Goal: Task Accomplishment & Management: Complete application form

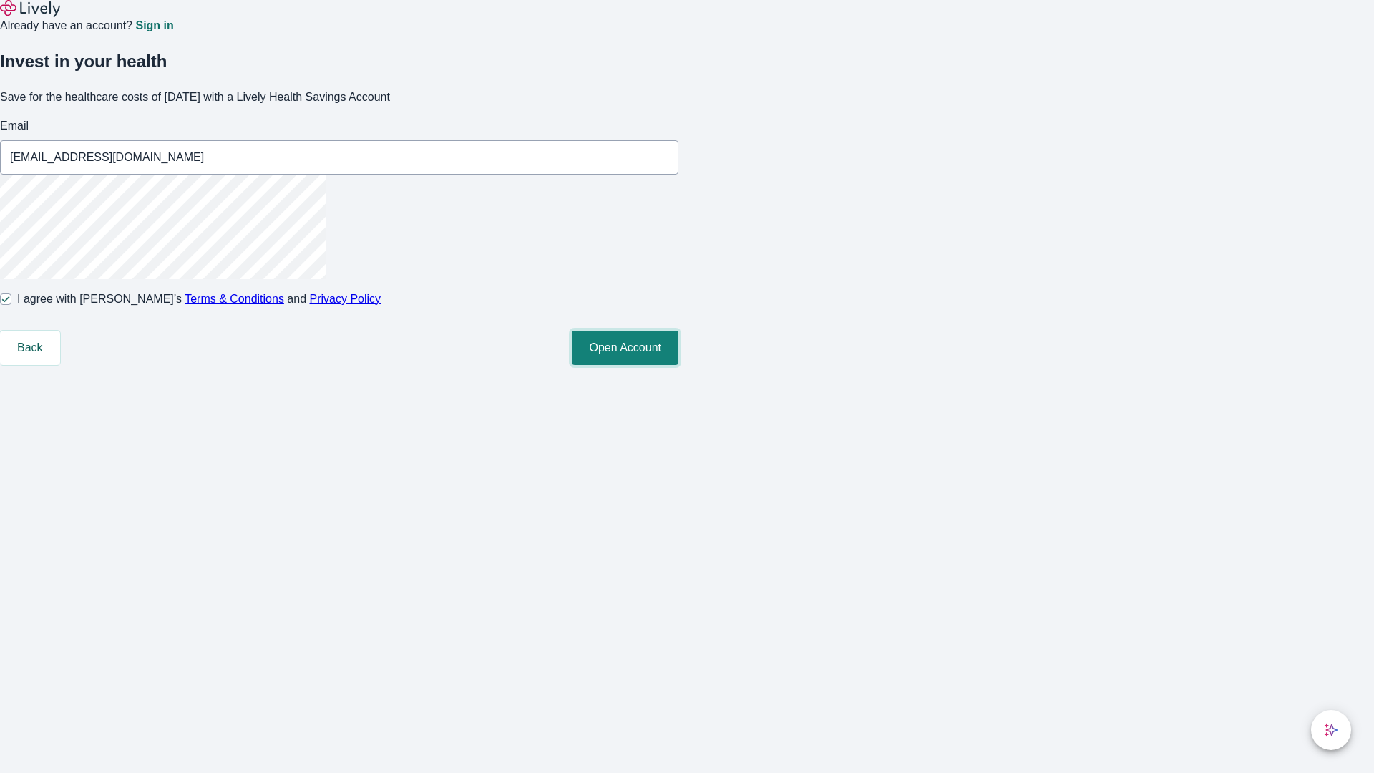
click at [679, 365] on button "Open Account" at bounding box center [625, 348] width 107 height 34
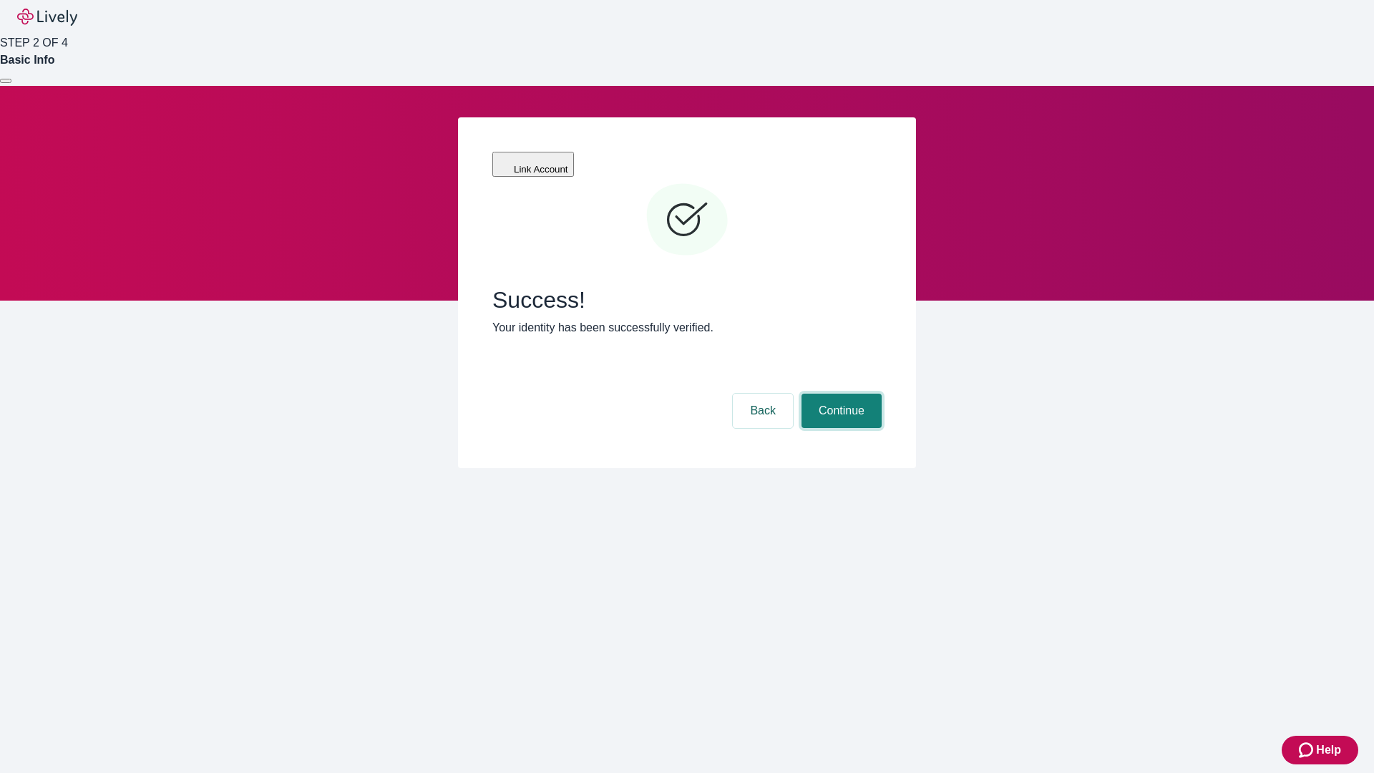
click at [840, 394] on button "Continue" at bounding box center [842, 411] width 80 height 34
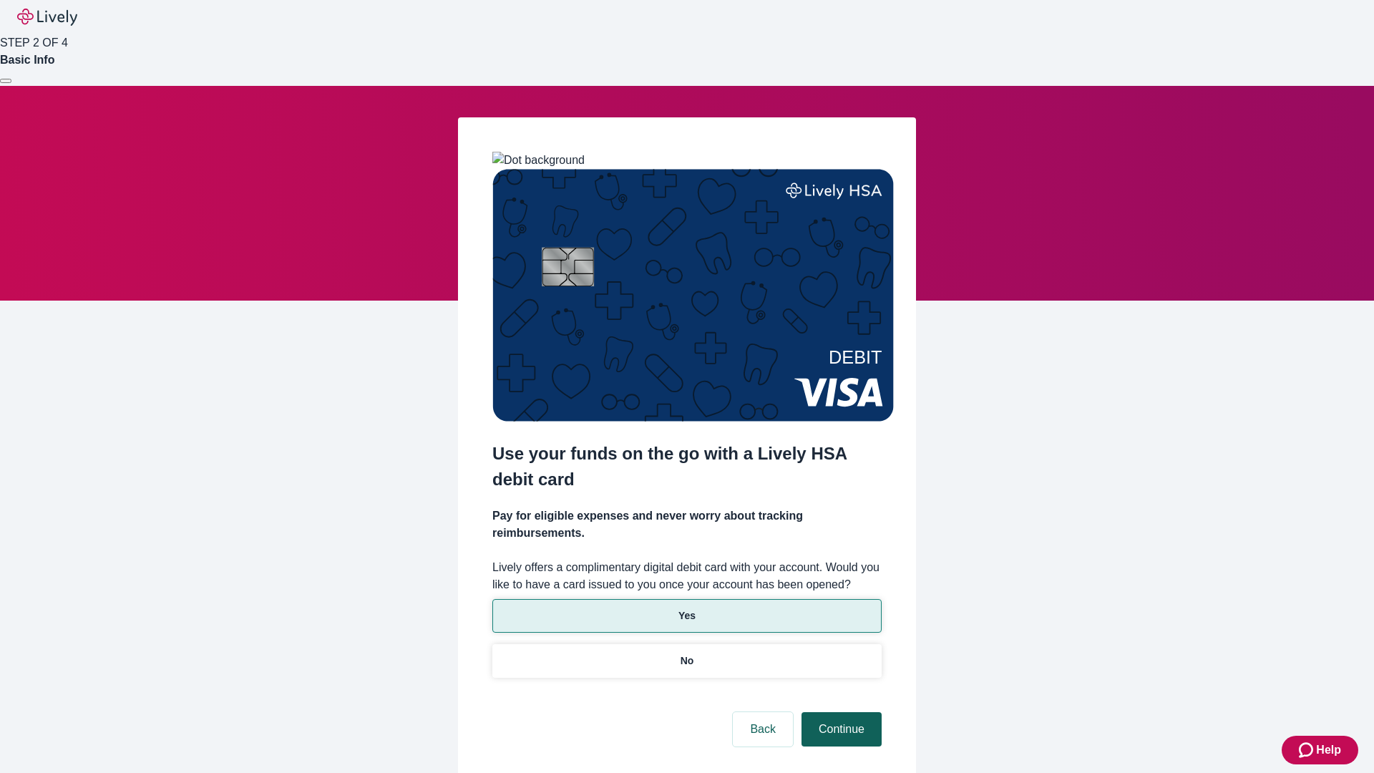
click at [687, 608] on p "Yes" at bounding box center [687, 615] width 17 height 15
click at [840, 712] on button "Continue" at bounding box center [842, 729] width 80 height 34
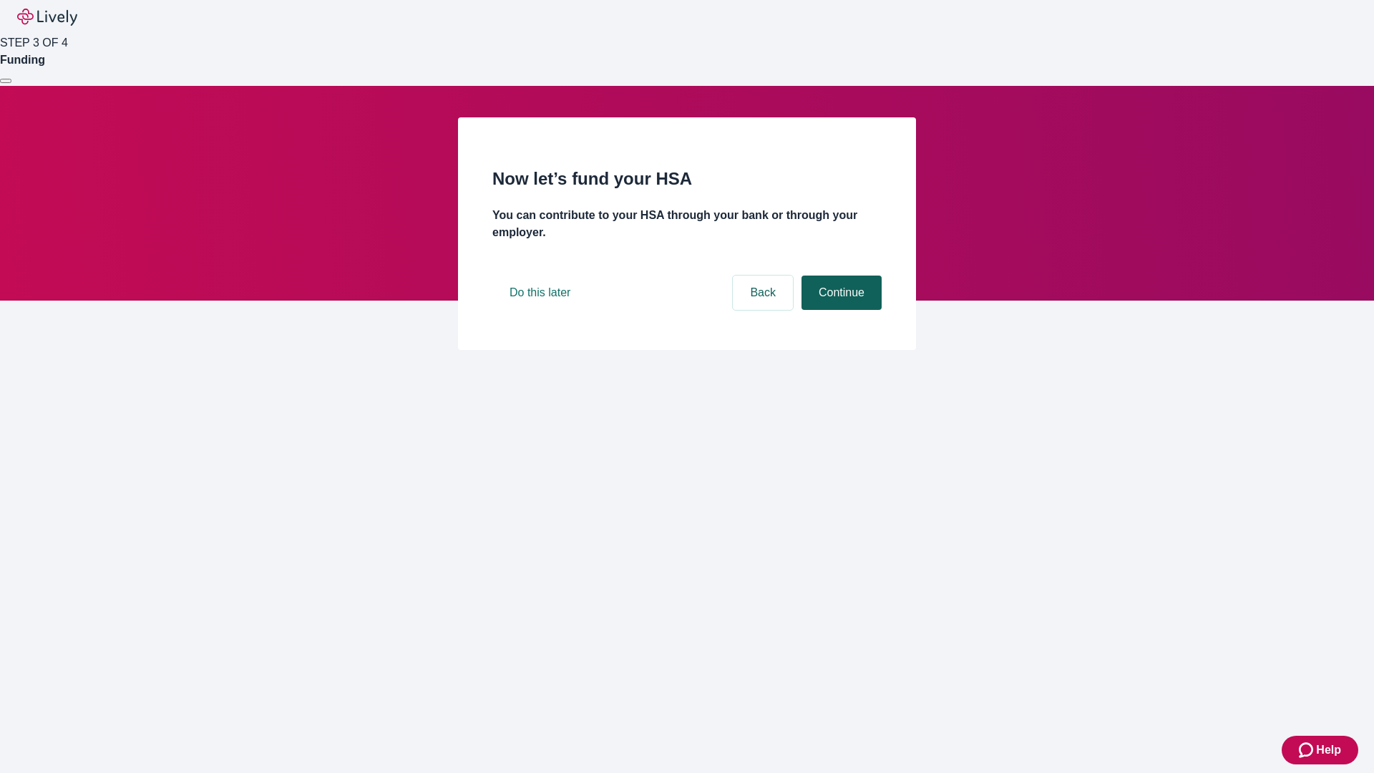
click at [840, 310] on button "Continue" at bounding box center [842, 293] width 80 height 34
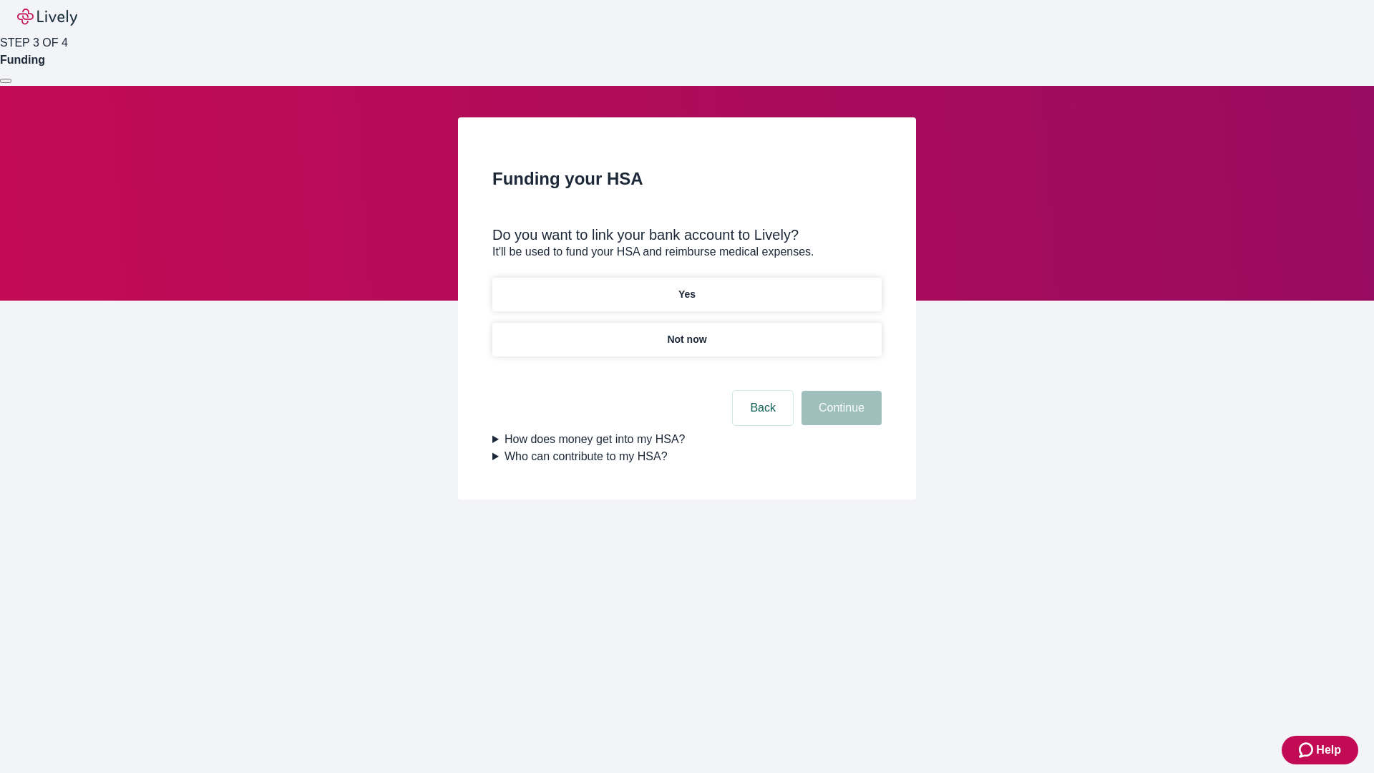
click at [687, 332] on p "Not now" at bounding box center [686, 339] width 39 height 15
click at [840, 417] on button "Continue" at bounding box center [842, 408] width 80 height 34
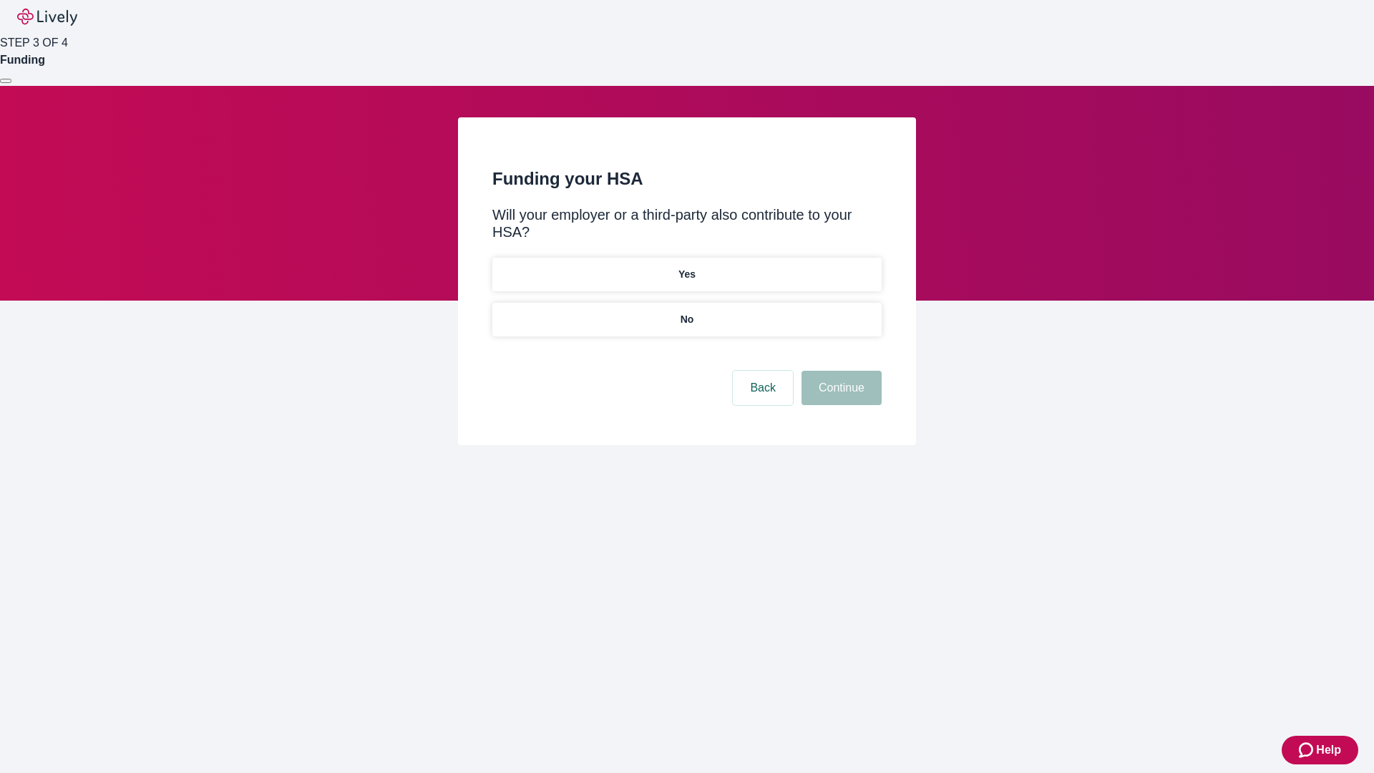
click at [687, 312] on p "No" at bounding box center [688, 319] width 14 height 15
click at [840, 371] on button "Continue" at bounding box center [842, 388] width 80 height 34
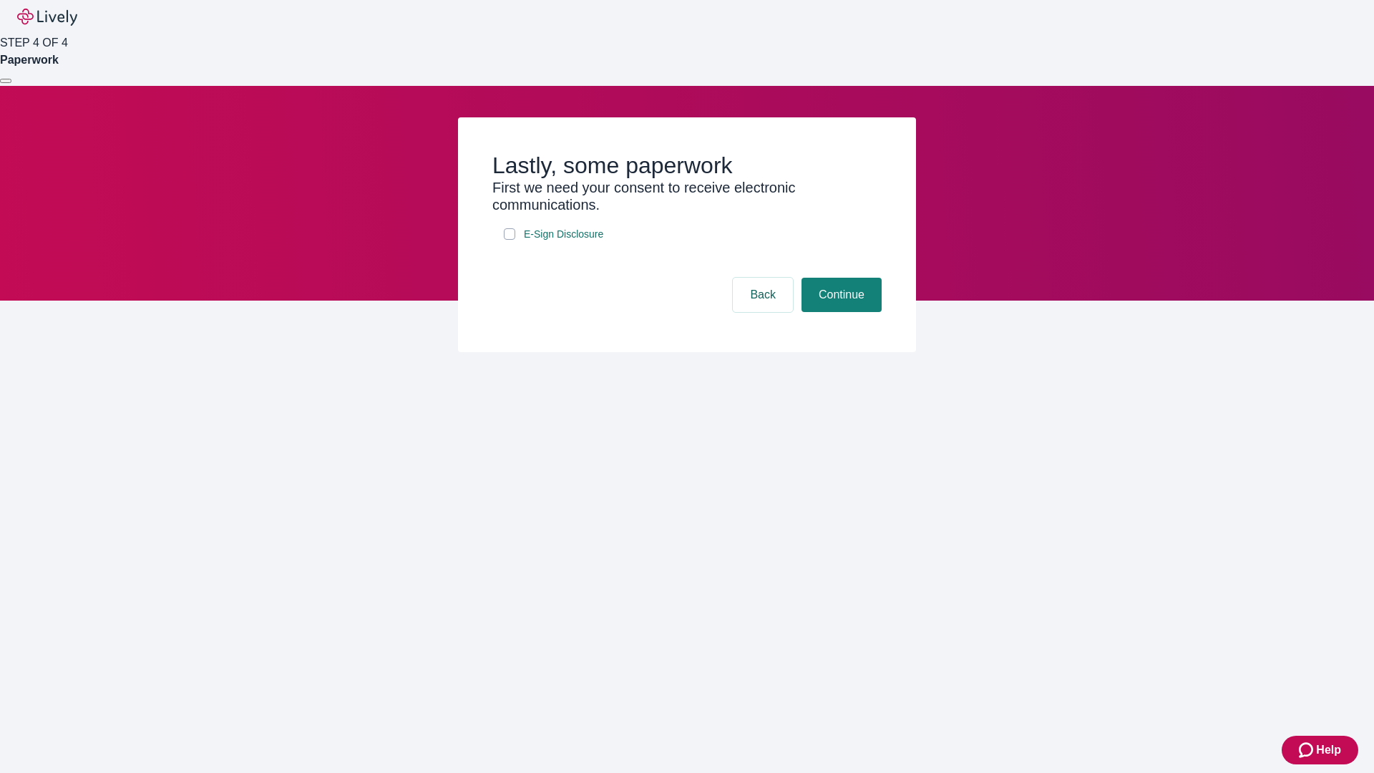
click at [510, 240] on input "E-Sign Disclosure" at bounding box center [509, 233] width 11 height 11
checkbox input "true"
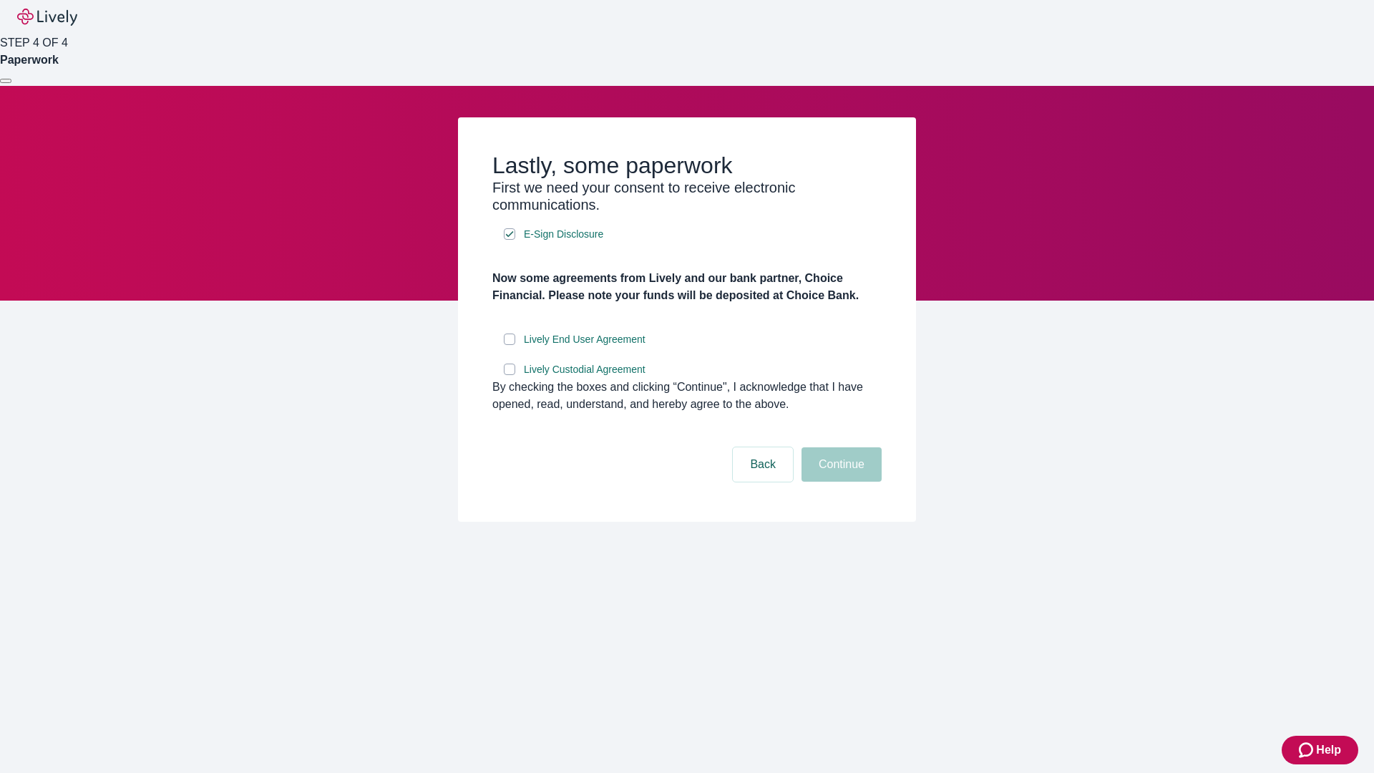
click at [510, 345] on input "Lively End User Agreement" at bounding box center [509, 339] width 11 height 11
checkbox input "true"
click at [510, 375] on input "Lively Custodial Agreement" at bounding box center [509, 369] width 11 height 11
checkbox input "true"
click at [840, 482] on button "Continue" at bounding box center [842, 464] width 80 height 34
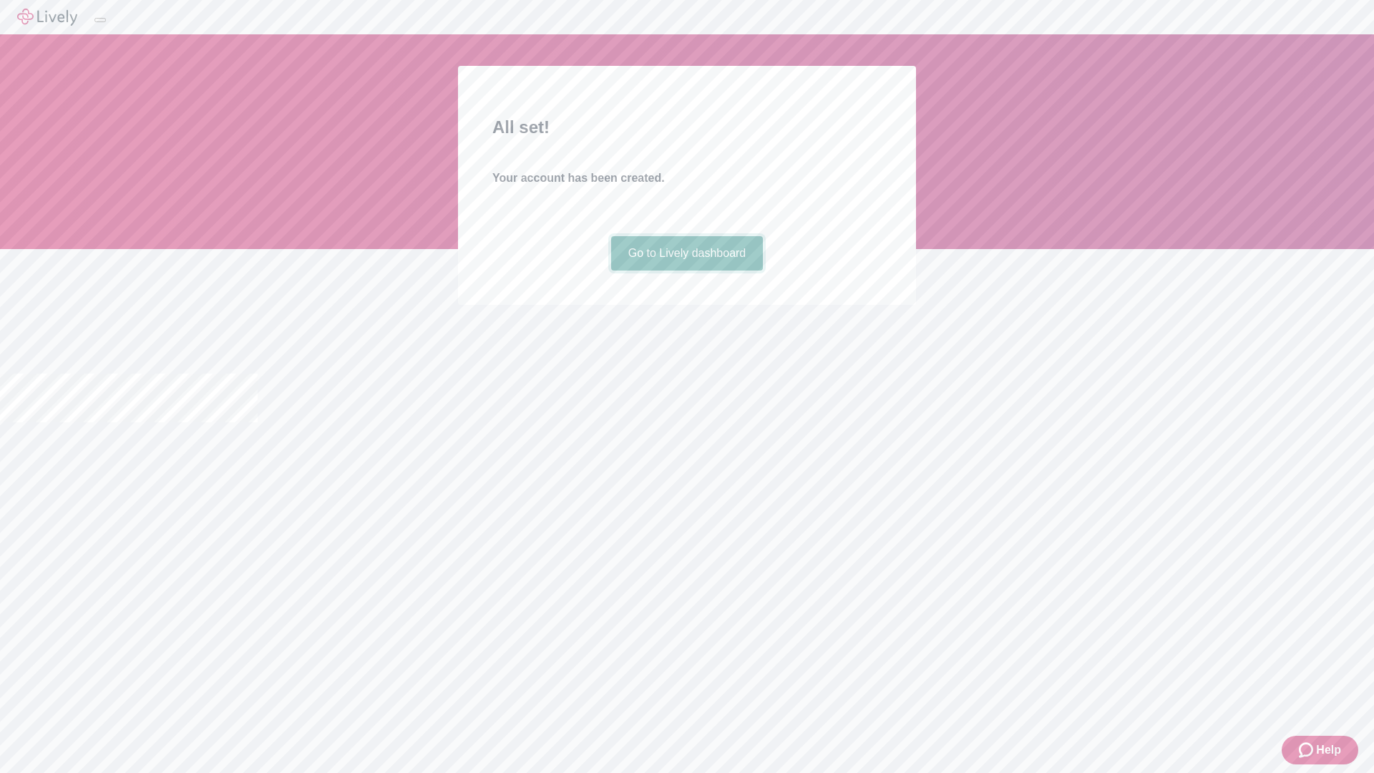
click at [687, 271] on link "Go to Lively dashboard" at bounding box center [687, 253] width 152 height 34
